Goal: Task Accomplishment & Management: Manage account settings

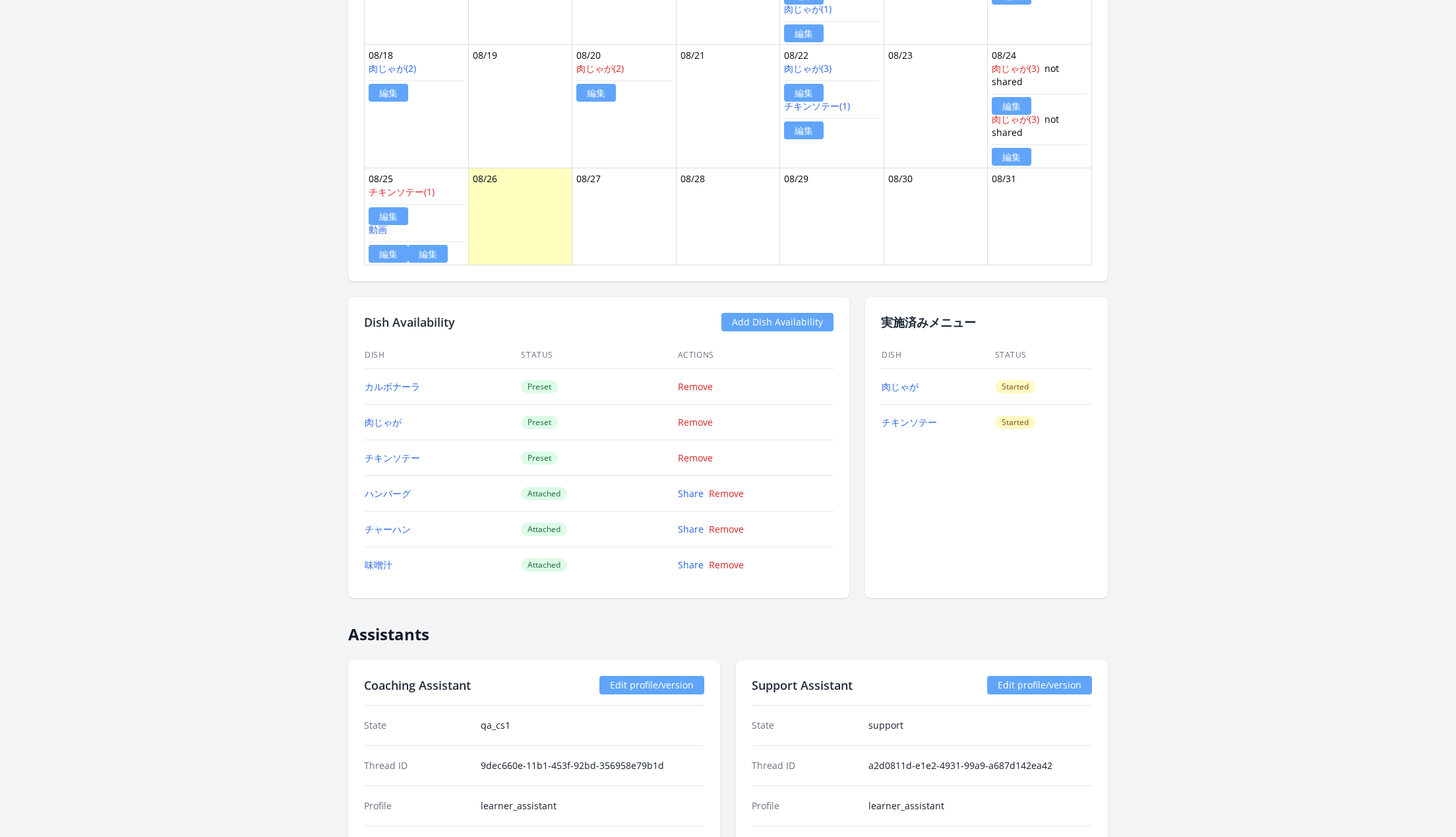
scroll to position [1004, 0]
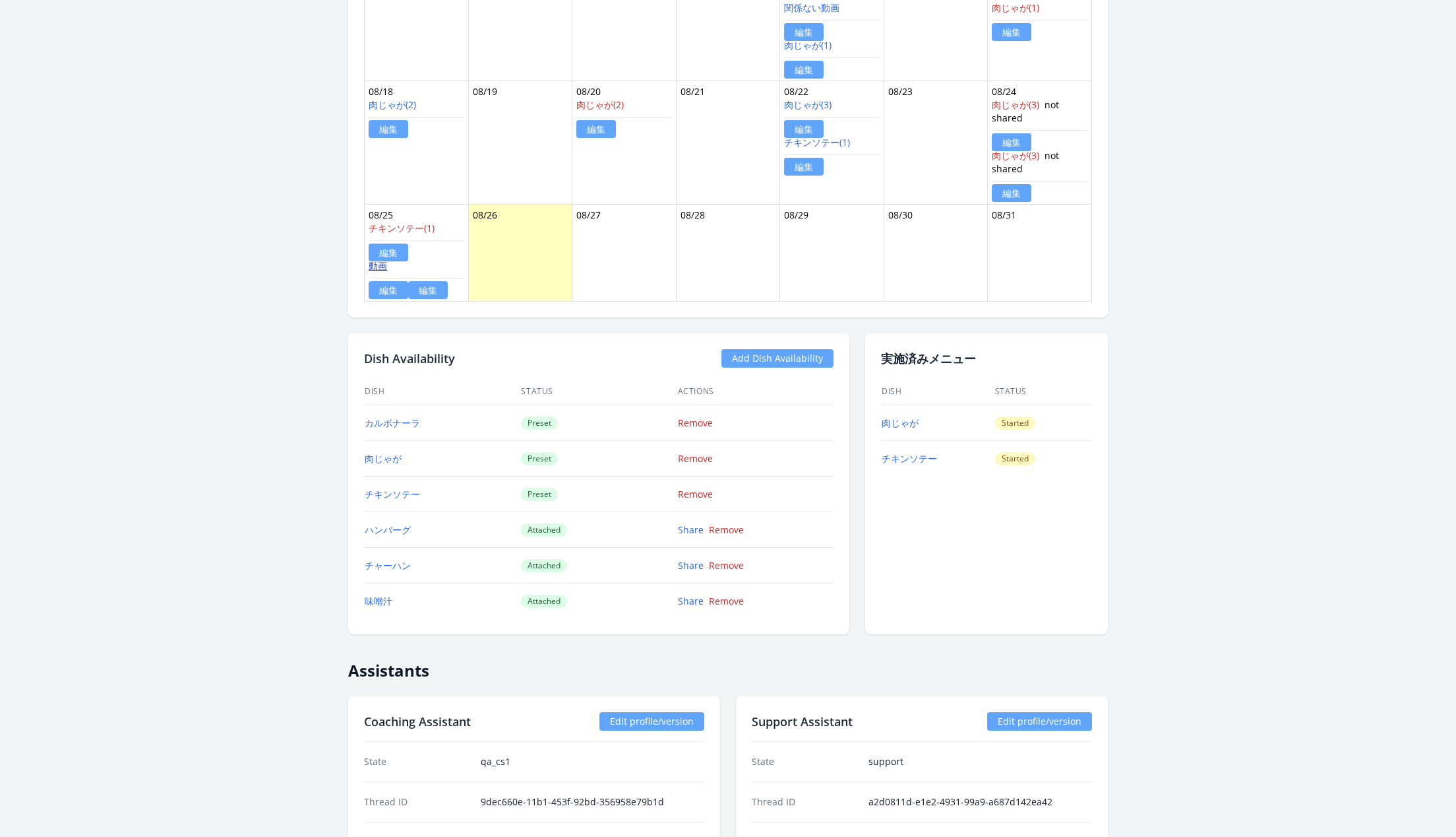
click at [378, 259] on link "動画" at bounding box center [378, 265] width 18 height 12
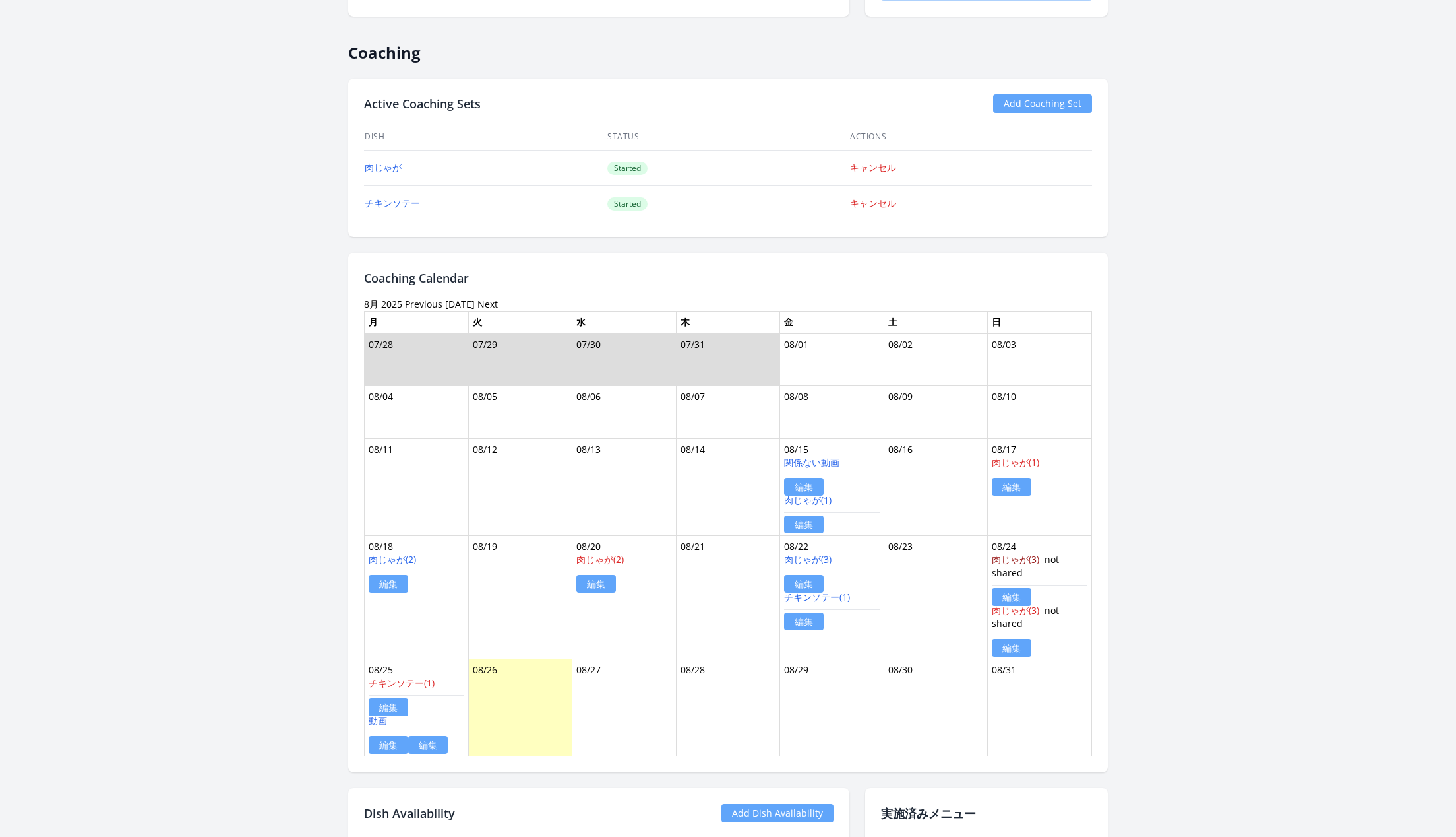
scroll to position [321, 0]
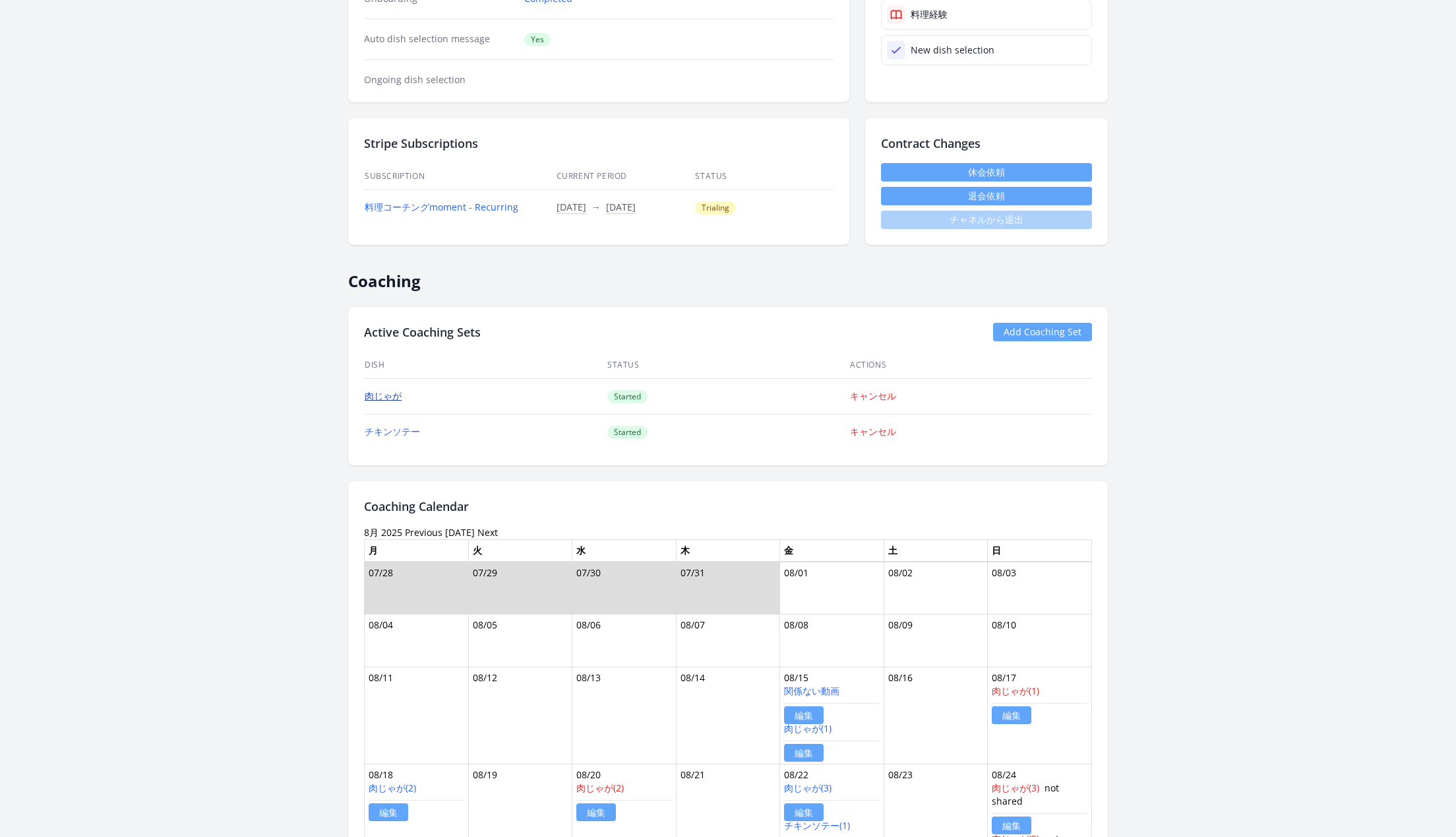
click at [394, 394] on link "肉じゃが" at bounding box center [383, 395] width 37 height 12
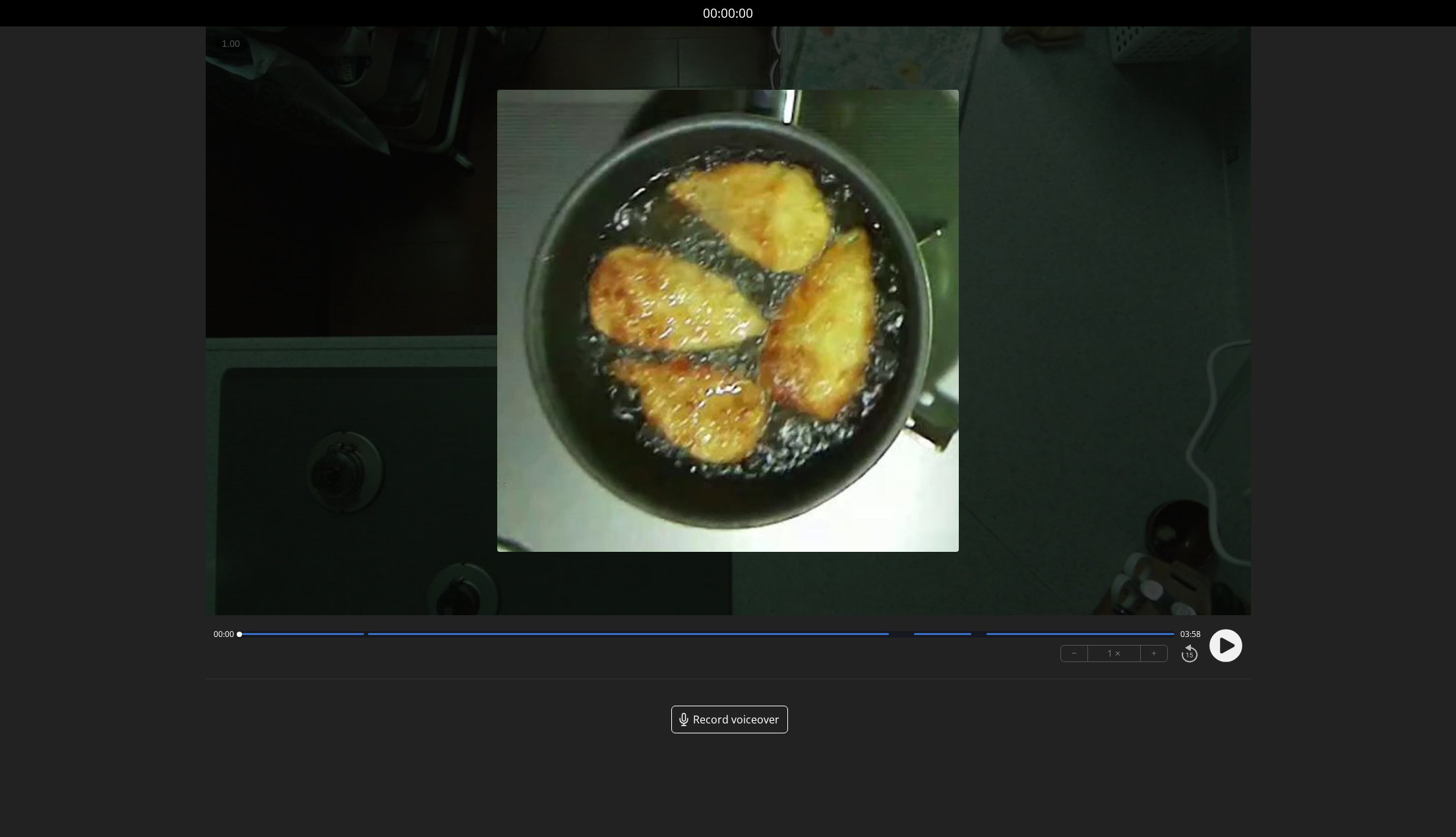
click at [1226, 641] on icon at bounding box center [1226, 644] width 14 height 16
click at [1156, 655] on button "+" at bounding box center [1154, 653] width 27 height 16
click at [1218, 643] on circle at bounding box center [1226, 645] width 33 height 33
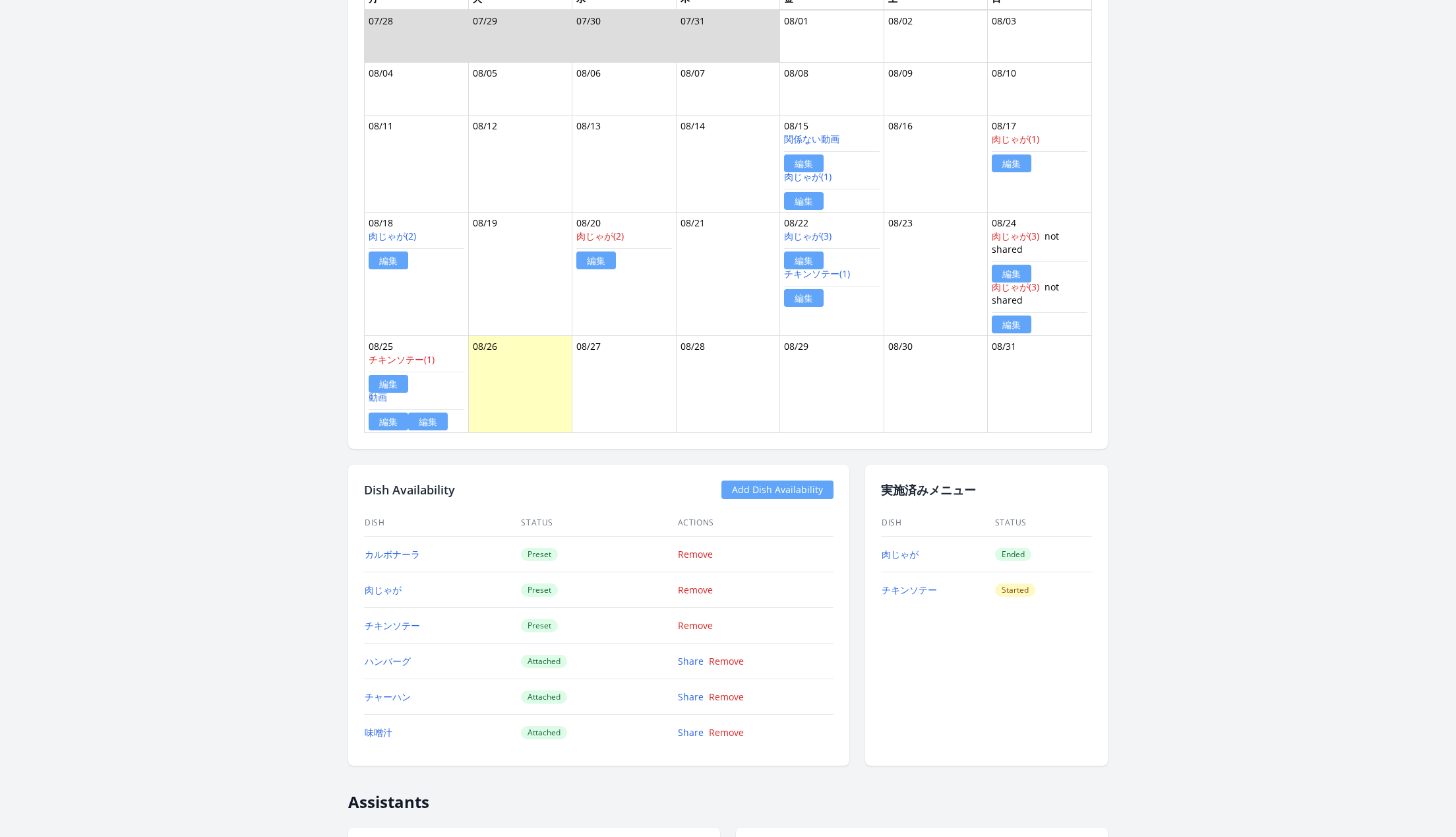
scroll to position [899, 0]
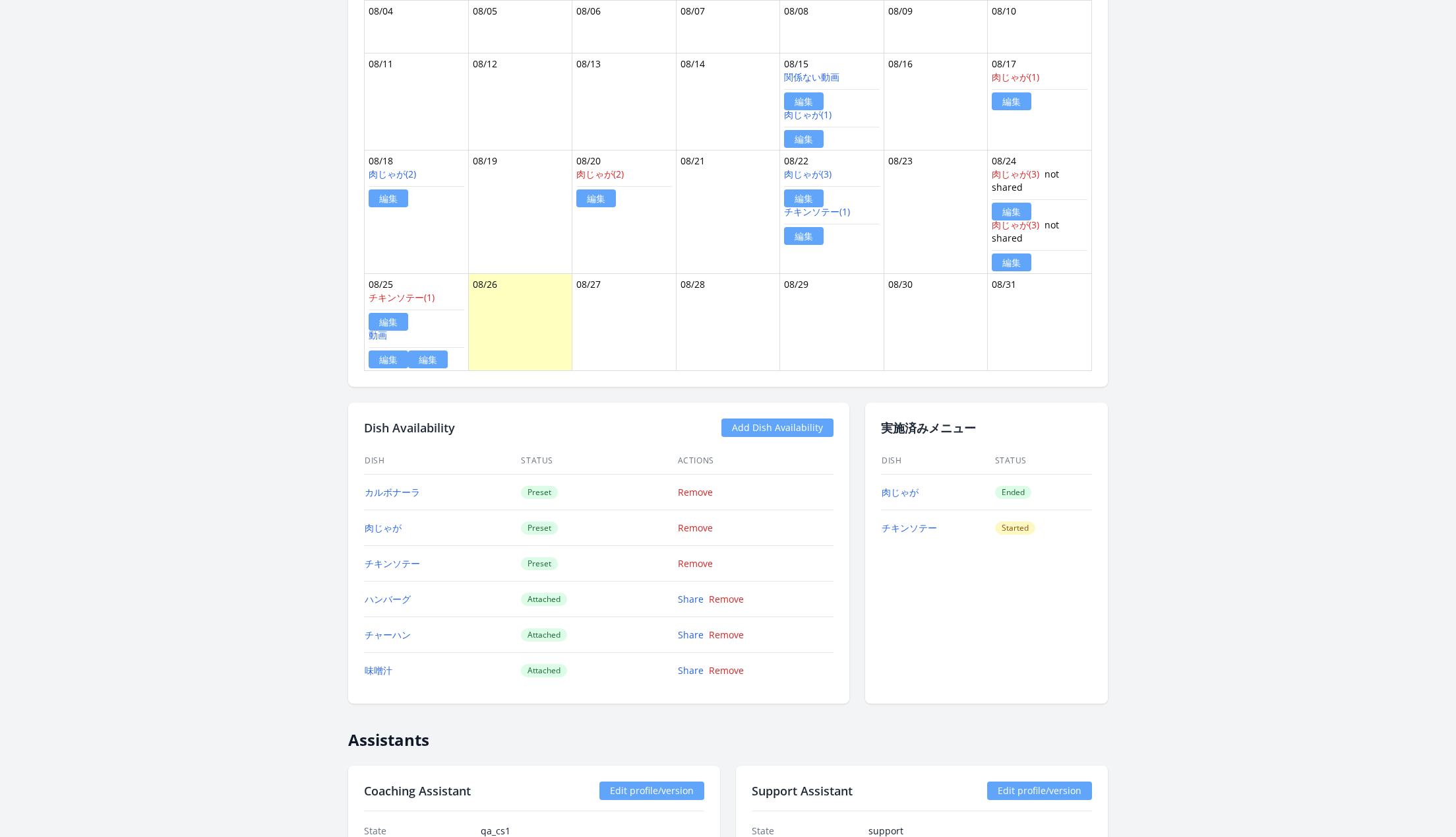
click at [426, 354] on link "編集" at bounding box center [428, 359] width 40 height 18
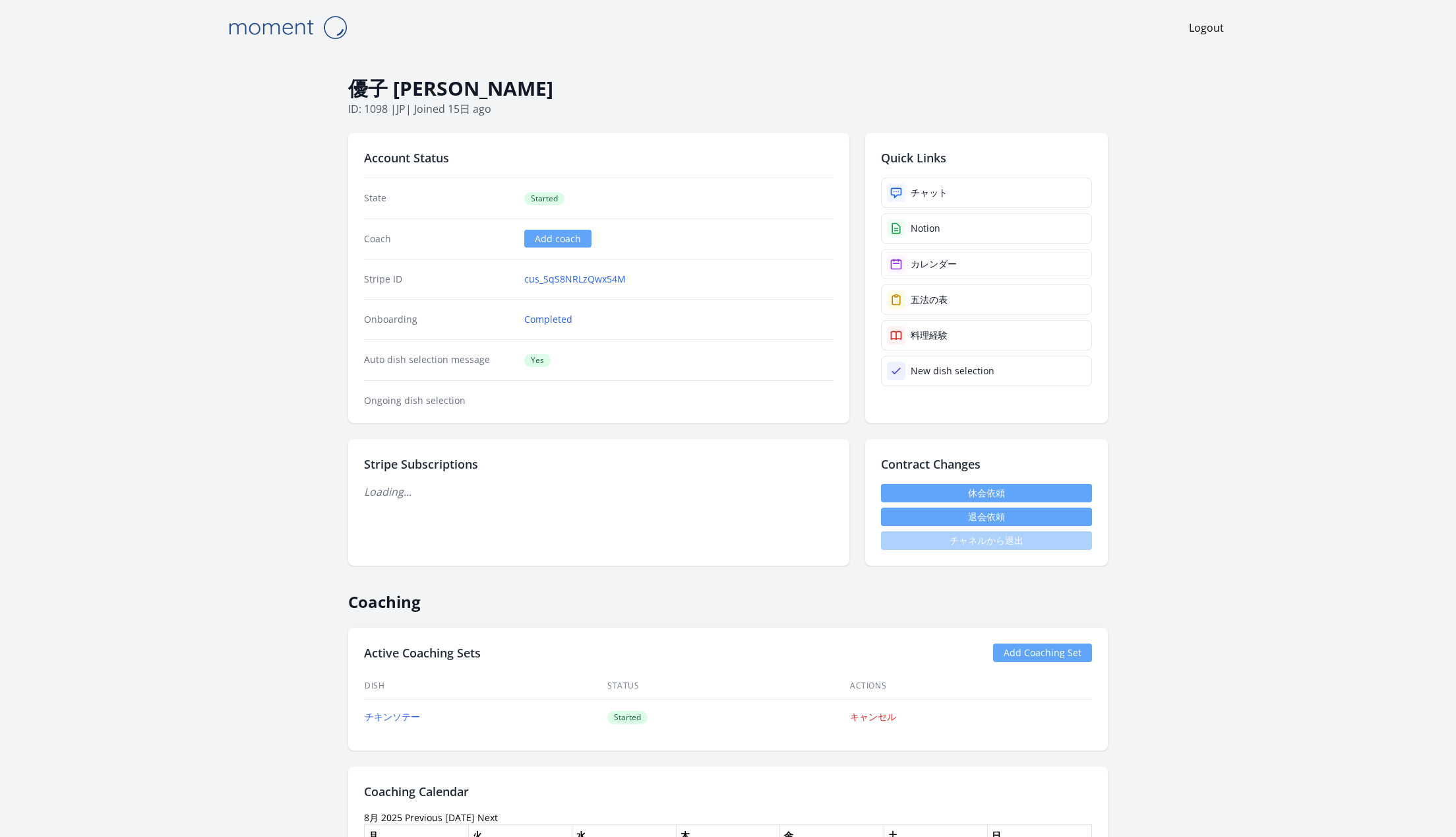
scroll to position [894, 0]
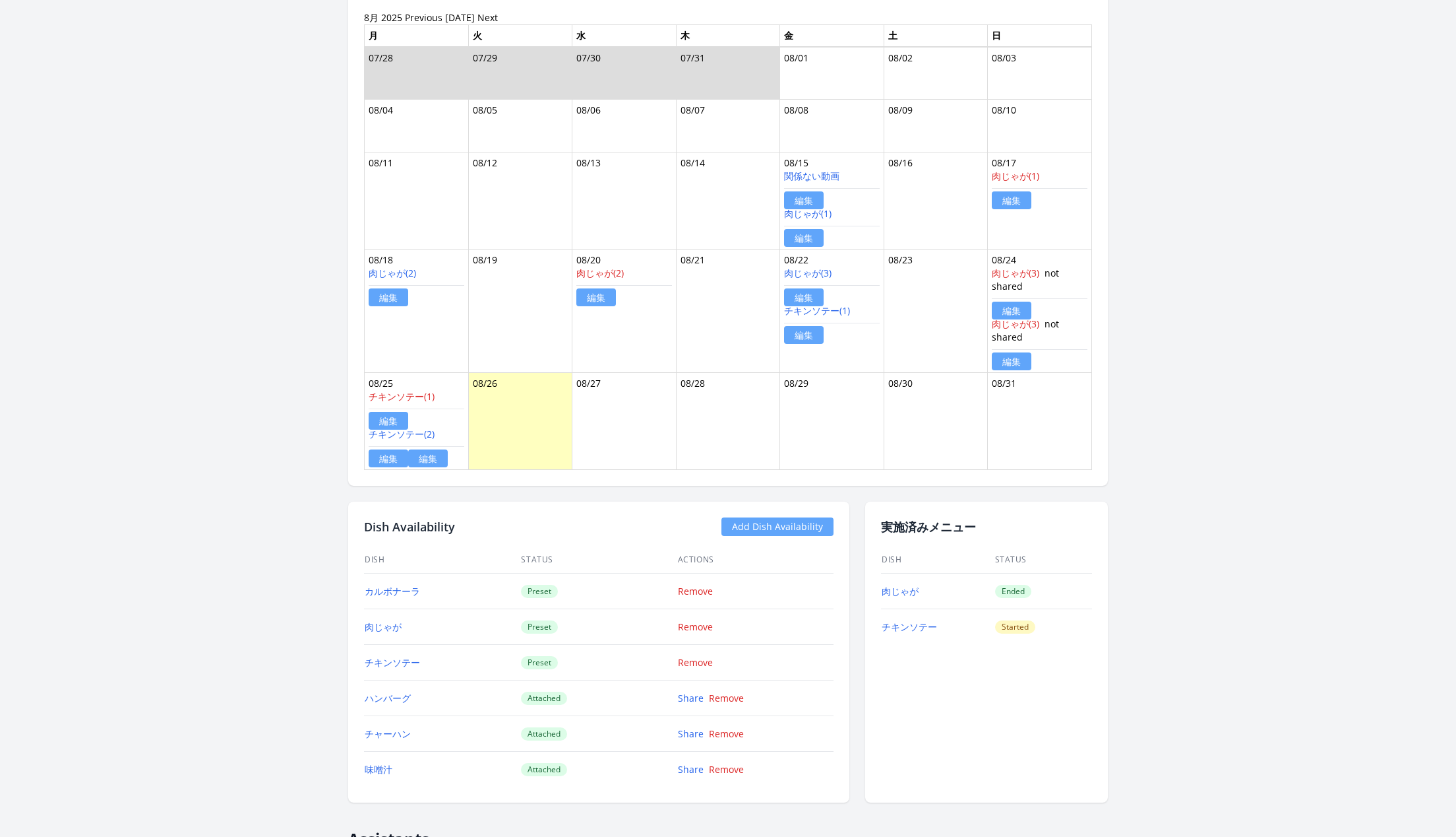
scroll to position [728, 0]
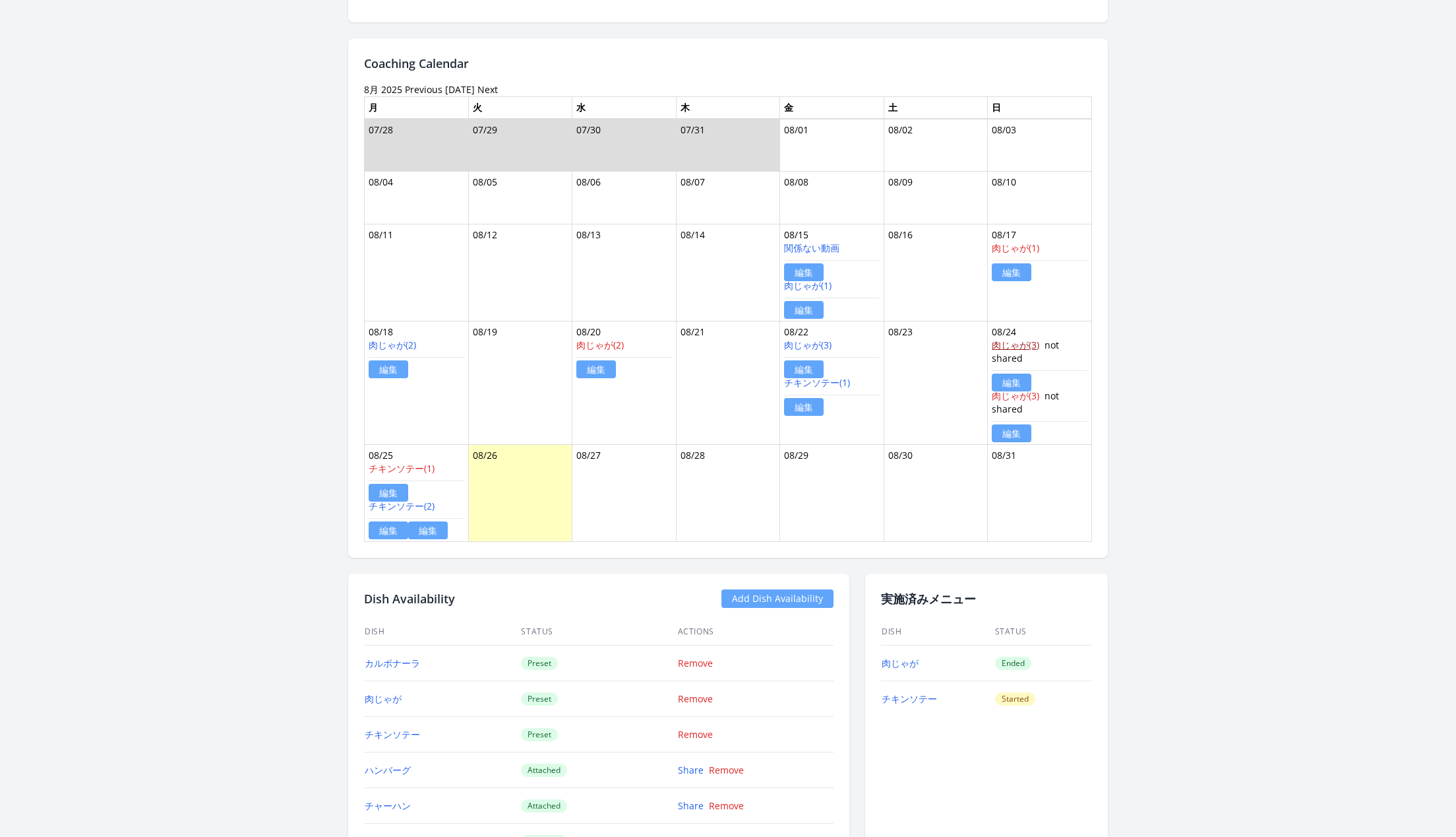
click at [999, 345] on link "肉じゃが(3)" at bounding box center [1016, 344] width 47 height 12
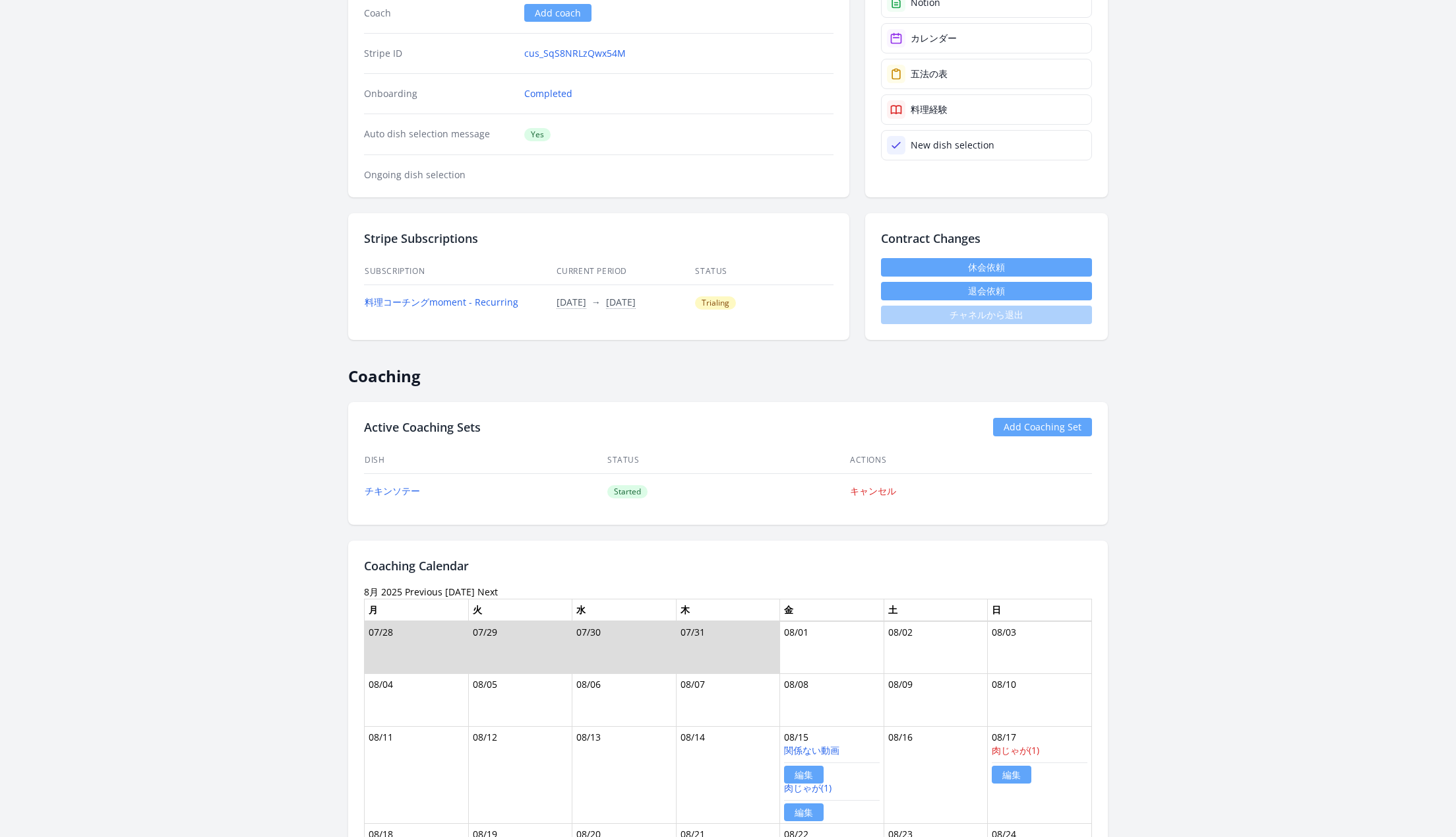
scroll to position [0, 0]
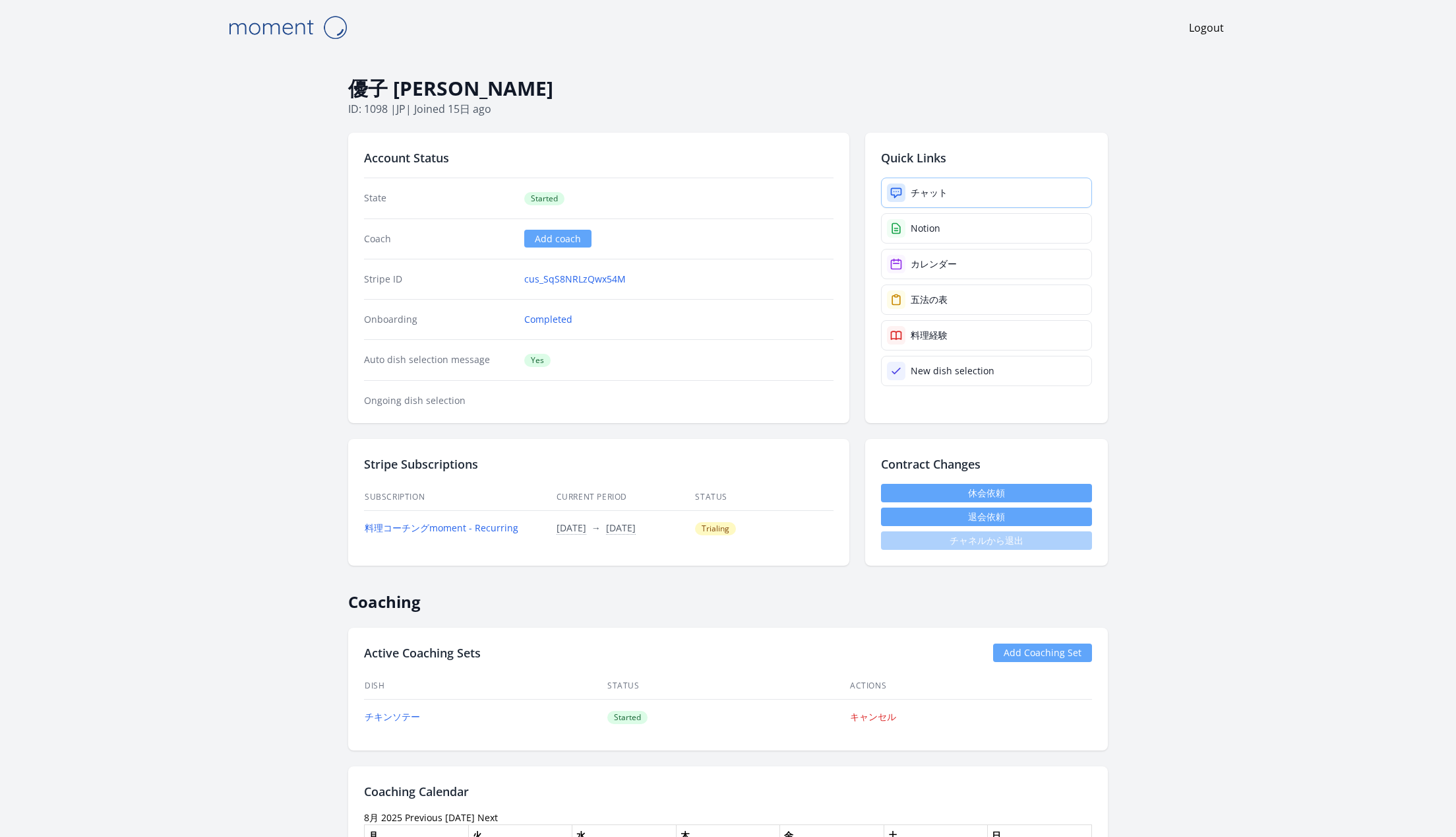
click at [971, 190] on link "チャット" at bounding box center [986, 193] width 212 height 30
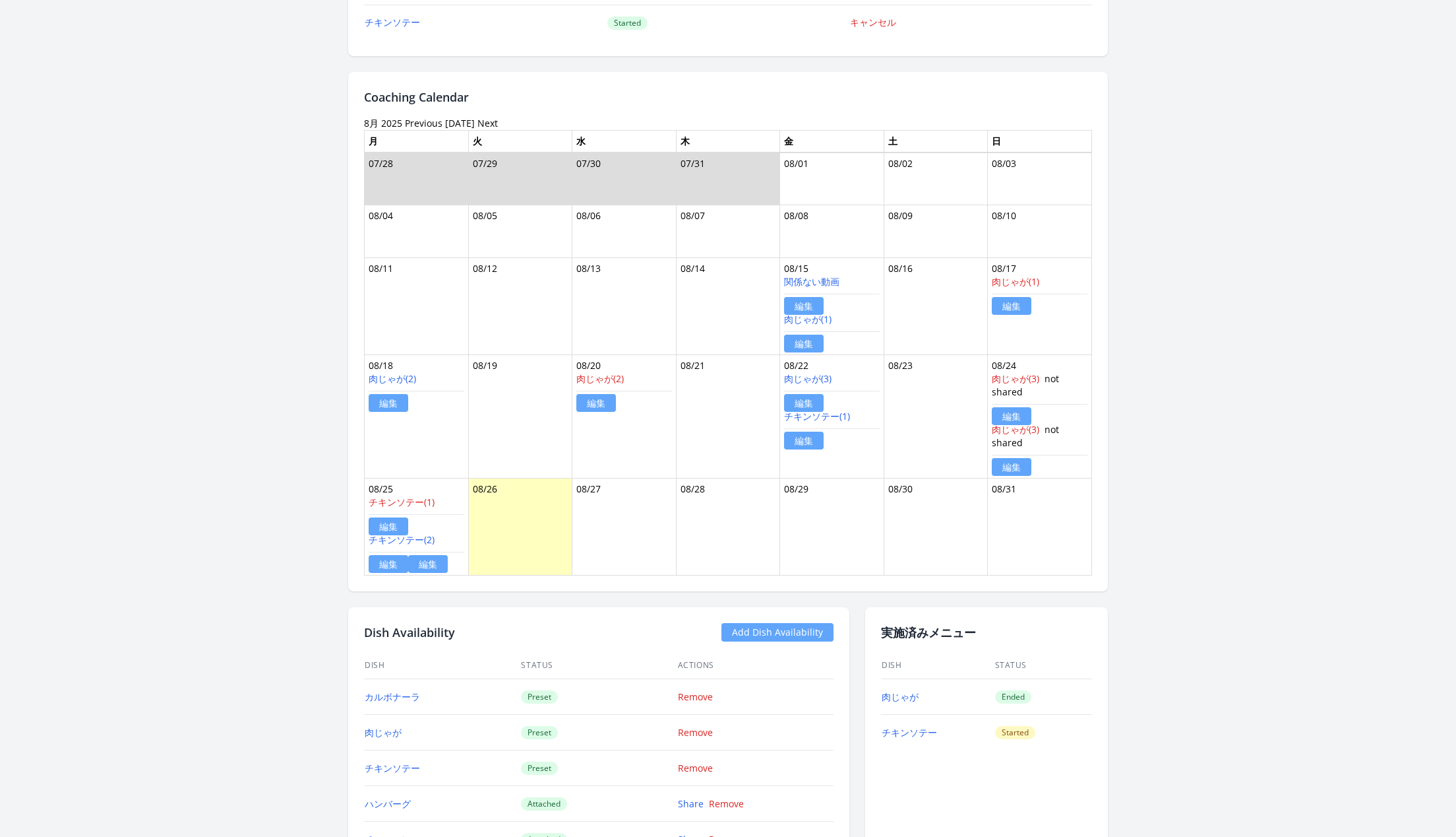
scroll to position [563, 0]
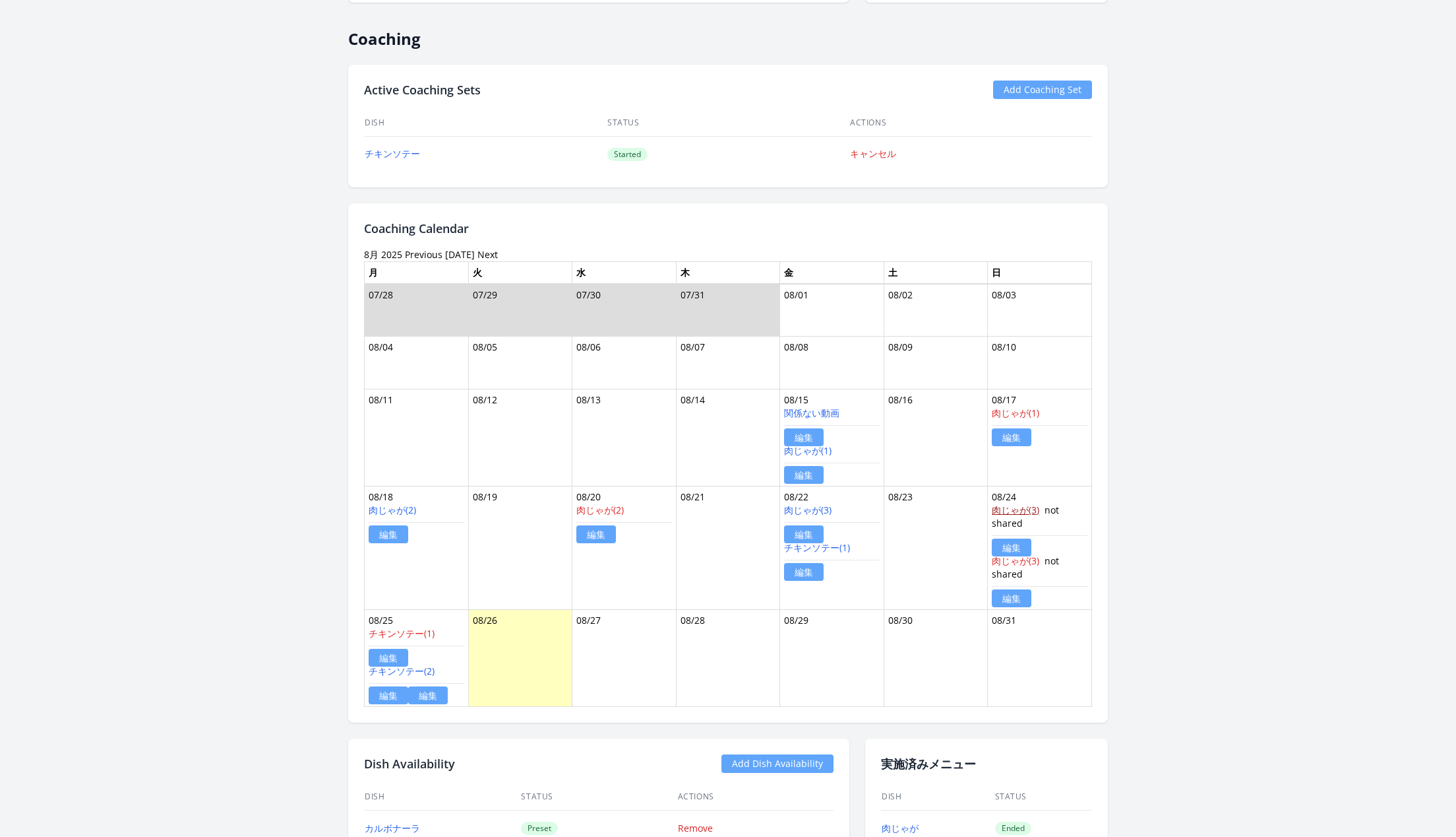
click at [1013, 506] on link "肉じゃが(3)" at bounding box center [1016, 510] width 47 height 12
click at [1005, 560] on link "肉じゃが(3)" at bounding box center [1016, 560] width 47 height 12
